Goal: Information Seeking & Learning: Learn about a topic

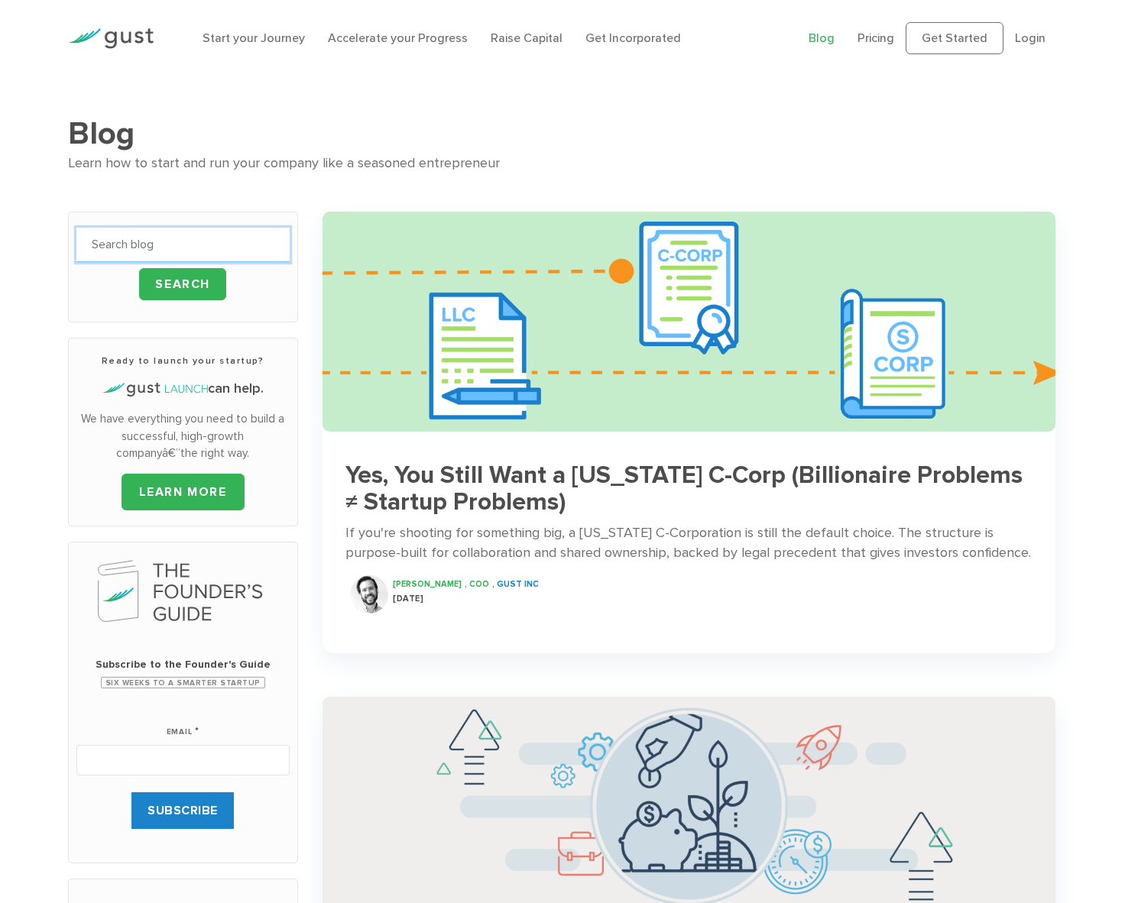
click at [140, 247] on input "text" at bounding box center [182, 245] width 213 height 34
type input "toolbox"
click at [139, 268] on input "Search" at bounding box center [182, 284] width 87 height 32
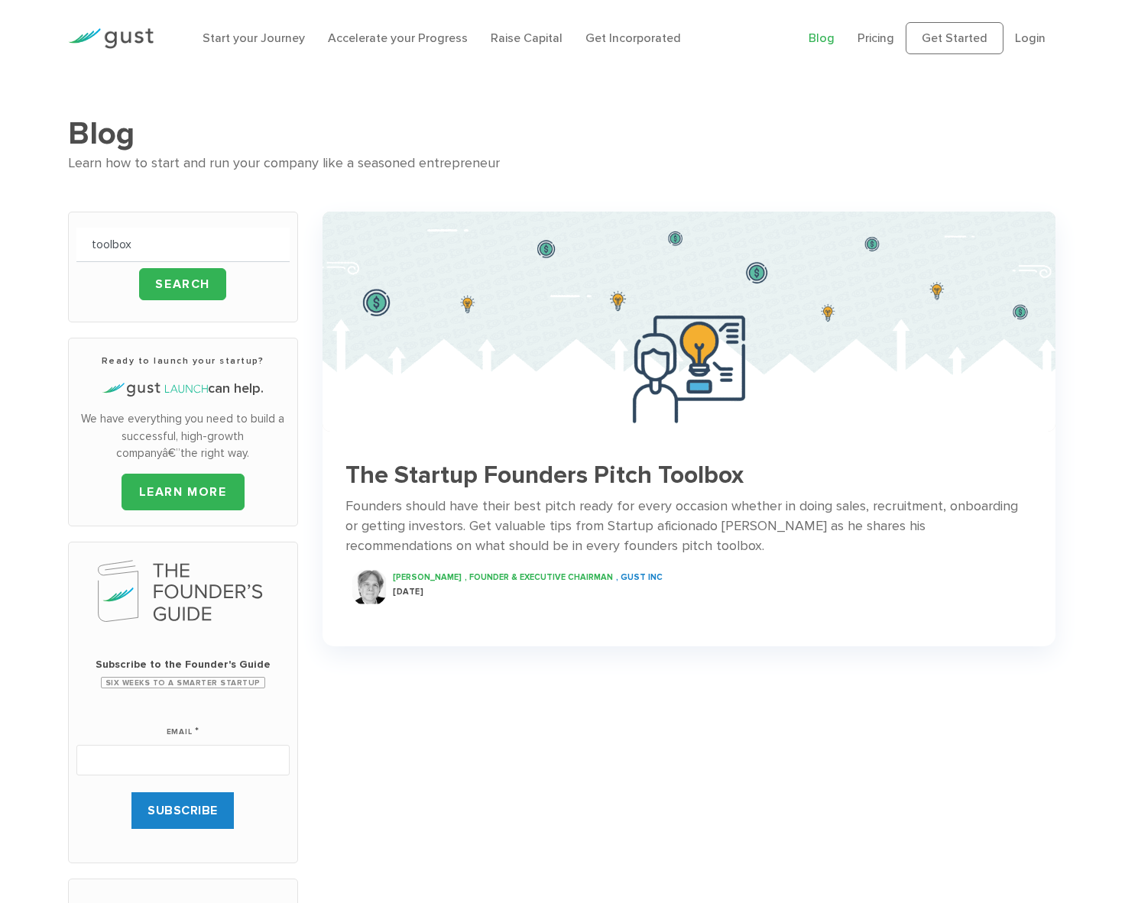
click at [499, 476] on h3 "The Startup Founders Pitch Toolbox" at bounding box center [689, 475] width 688 height 27
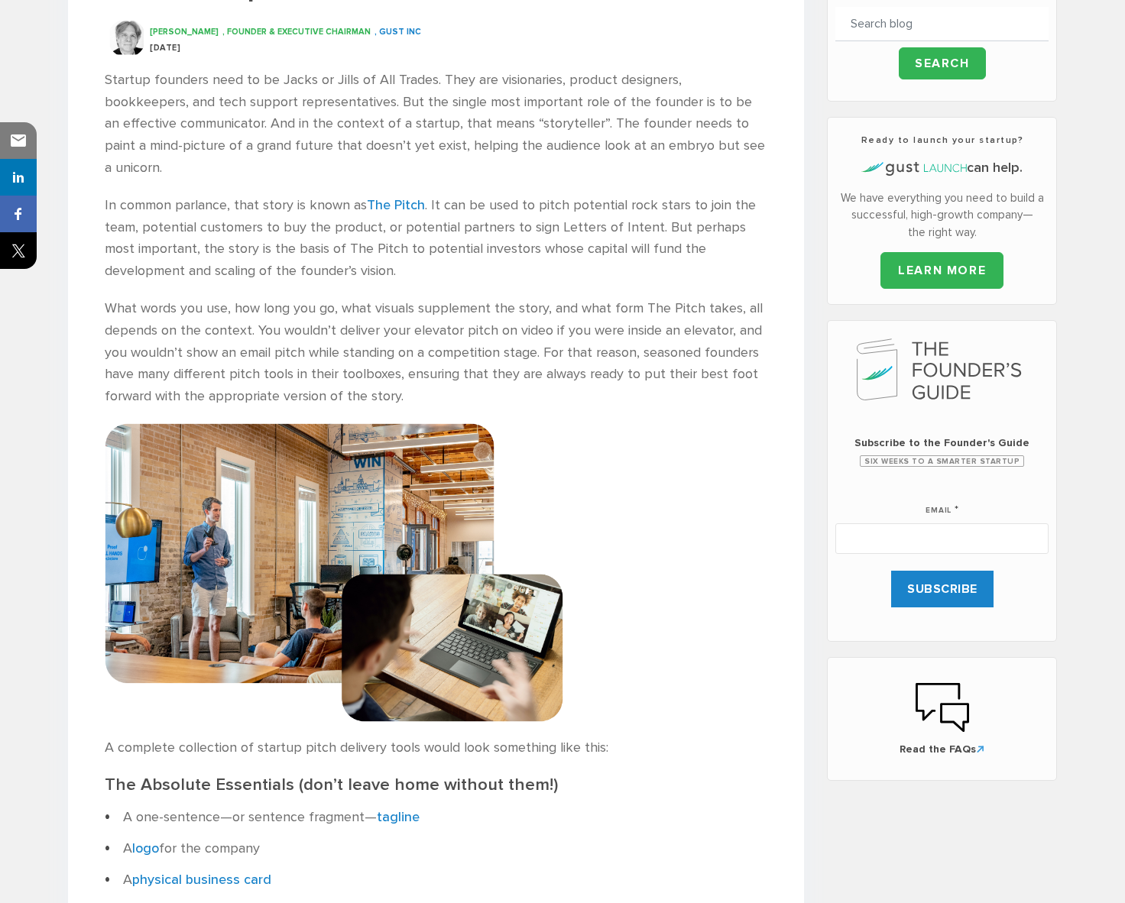
scroll to position [756, 0]
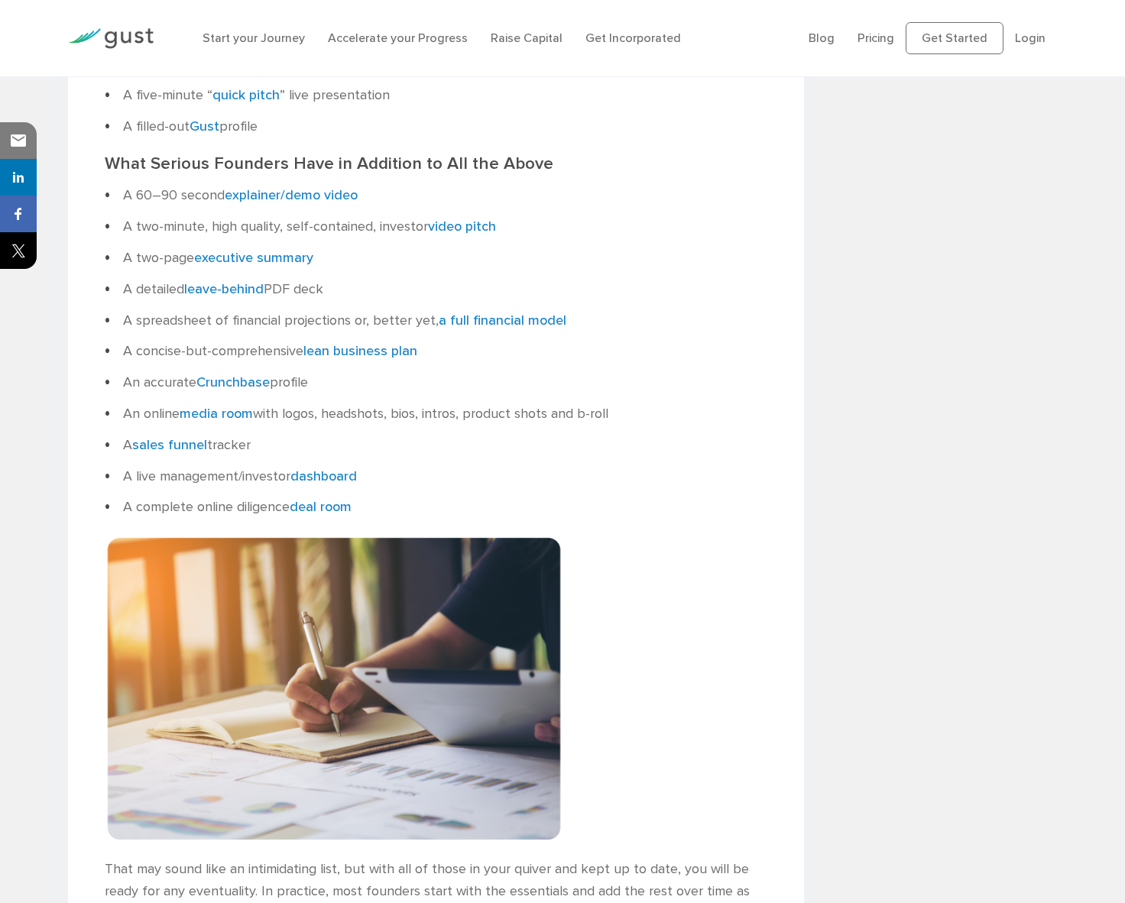
scroll to position [1588, 0]
